Goal: Task Accomplishment & Management: Manage account settings

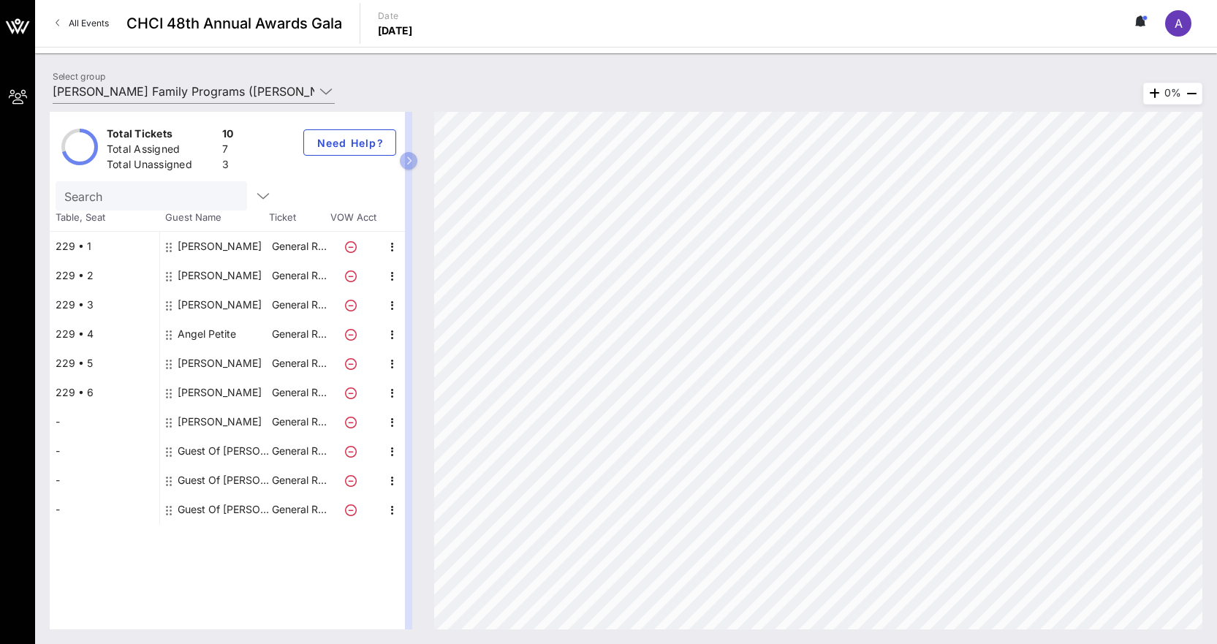
click at [366, 249] on div at bounding box center [353, 246] width 51 height 29
click at [347, 249] on icon at bounding box center [351, 247] width 12 height 12
click at [167, 244] on icon at bounding box center [169, 247] width 6 height 12
click at [189, 244] on div "[PERSON_NAME]" at bounding box center [220, 246] width 84 height 29
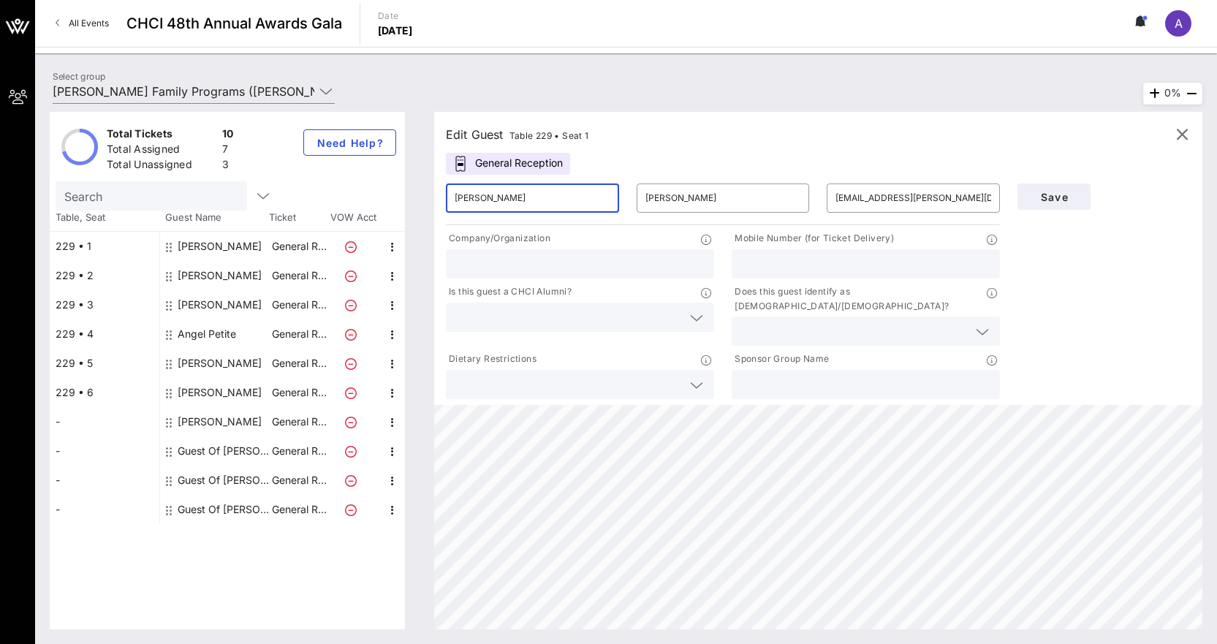
drag, startPoint x: 529, startPoint y: 200, endPoint x: 368, endPoint y: 200, distance: 160.1
click at [368, 200] on div "Total Tickets 10 Total Assigned 7 Total Unassigned 3 Need Help? Search Table, S…" at bounding box center [626, 371] width 1153 height 518
drag, startPoint x: 715, startPoint y: 192, endPoint x: 576, endPoint y: 197, distance: 139.0
click at [578, 197] on div "​ ​ [PERSON_NAME] ​ [EMAIL_ADDRESS][PERSON_NAME][DOMAIN_NAME]" at bounding box center [723, 198] width 572 height 47
drag, startPoint x: 953, startPoint y: 203, endPoint x: 731, endPoint y: 205, distance: 221.5
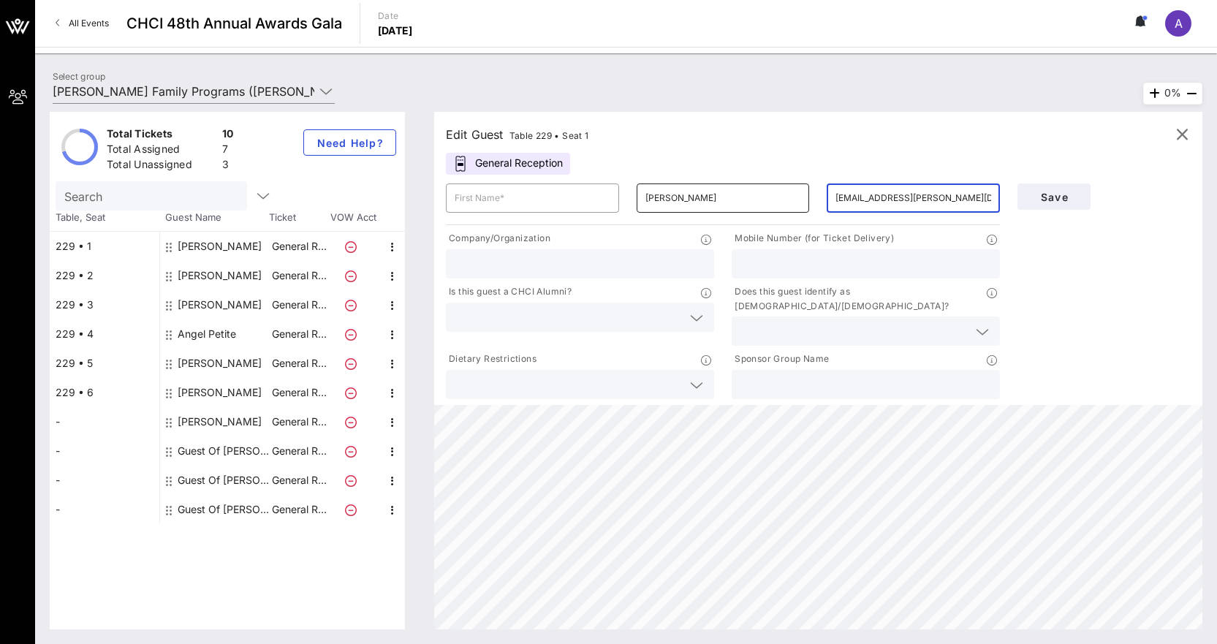
click at [735, 205] on div "​ ​ [PERSON_NAME] ​ [EMAIL_ADDRESS][PERSON_NAME][DOMAIN_NAME]" at bounding box center [723, 198] width 572 height 47
drag, startPoint x: 891, startPoint y: 201, endPoint x: 824, endPoint y: 201, distance: 67.3
click at [824, 201] on div "​ [EMAIL_ADDRESS][PERSON_NAME][DOMAIN_NAME]" at bounding box center [913, 198] width 191 height 47
click at [1067, 207] on button "Save" at bounding box center [1054, 196] width 73 height 26
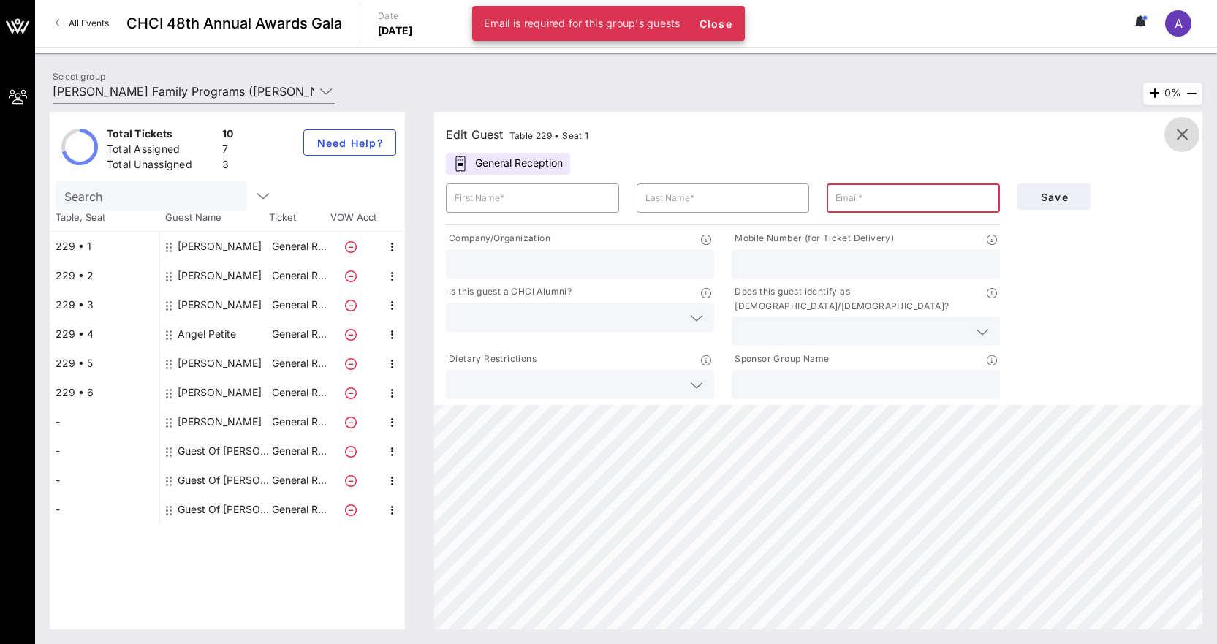
click at [1187, 136] on icon "button" at bounding box center [1182, 135] width 18 height 18
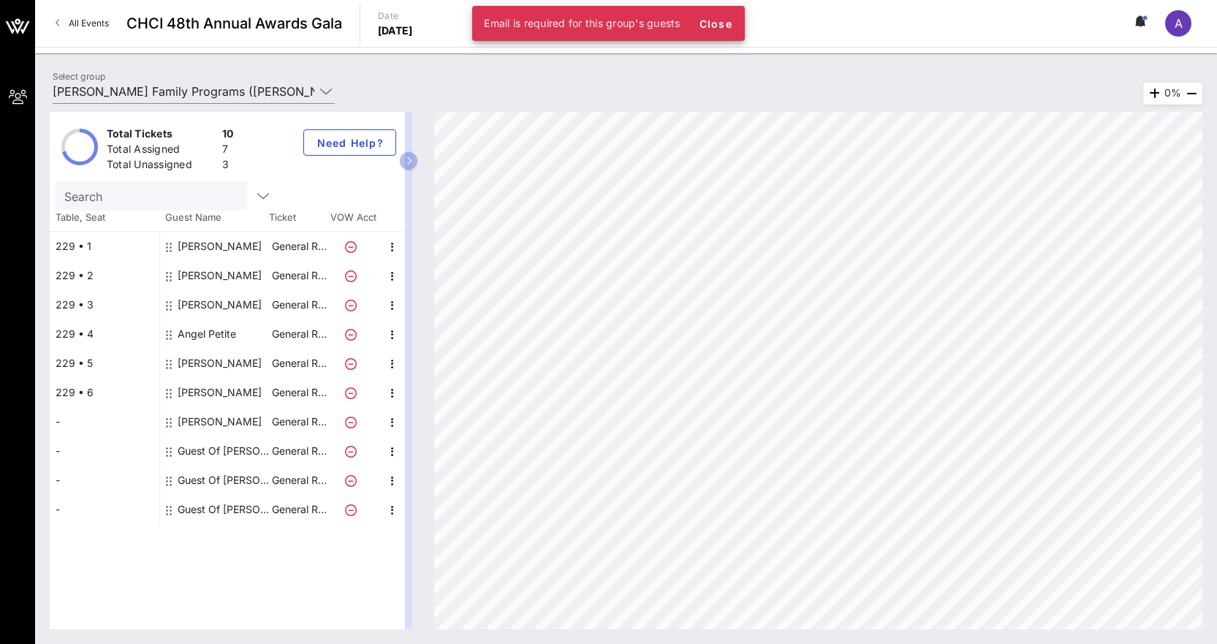
click at [352, 248] on icon at bounding box center [351, 247] width 12 height 12
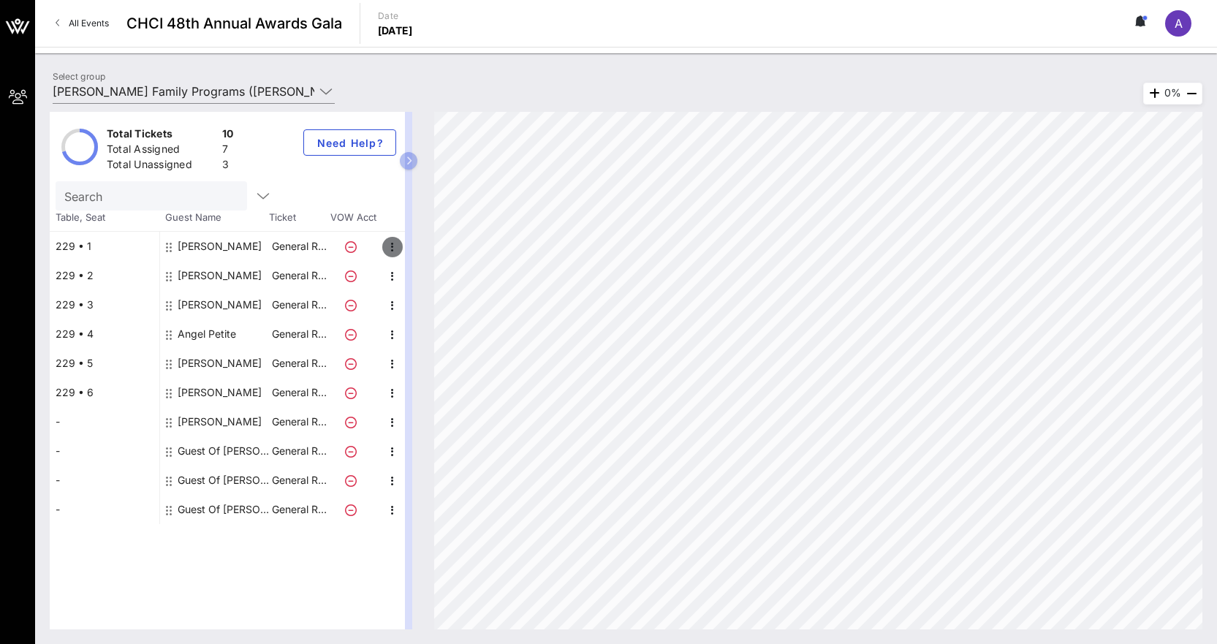
click at [392, 246] on icon "button" at bounding box center [393, 247] width 18 height 18
click at [423, 282] on div "Delete" at bounding box center [429, 281] width 29 height 12
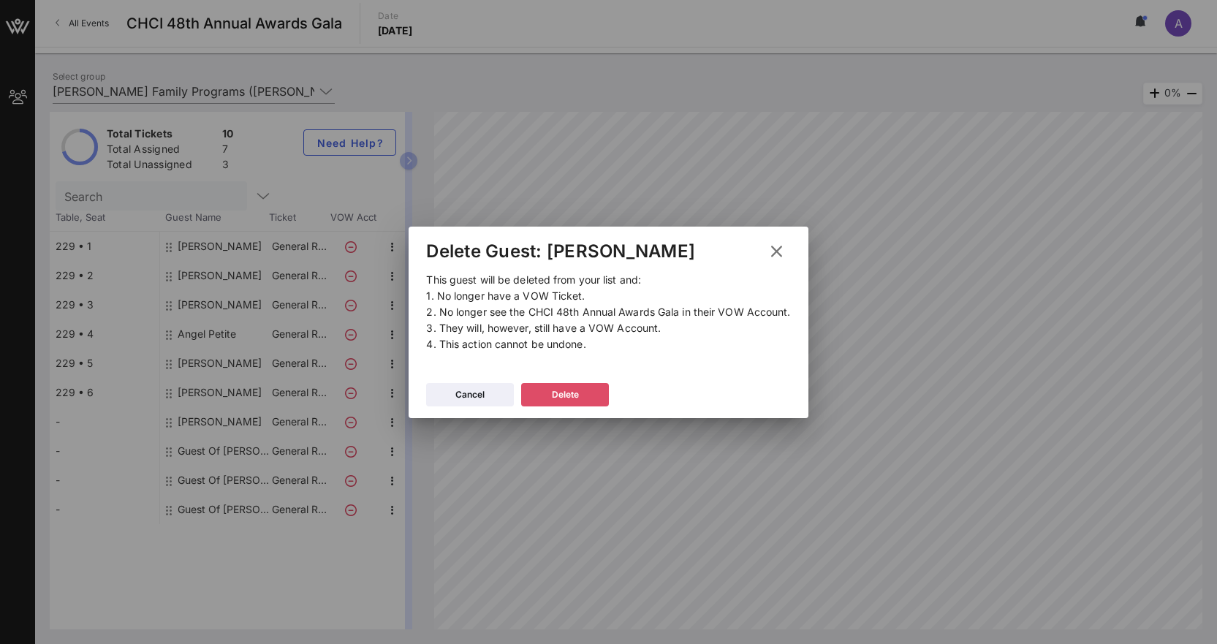
click at [583, 393] on button "Delete" at bounding box center [565, 394] width 88 height 23
